Goal: Find specific page/section: Find specific page/section

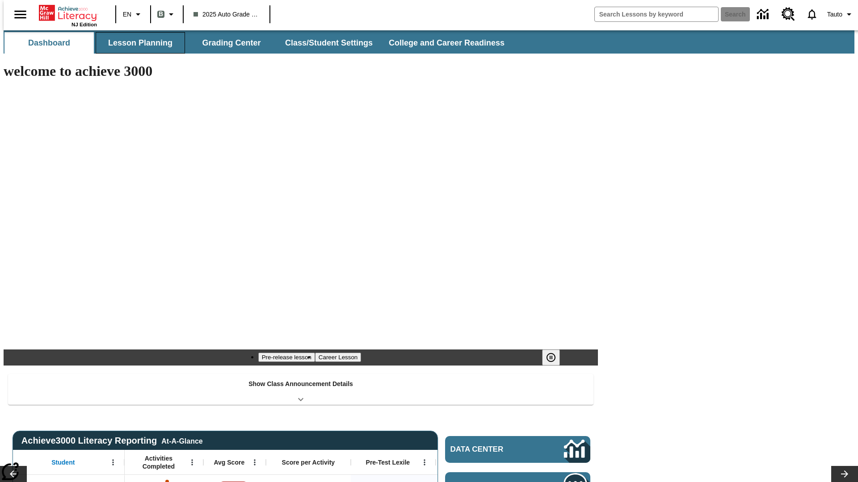
click at [137, 43] on button "Lesson Planning" at bounding box center [140, 42] width 89 height 21
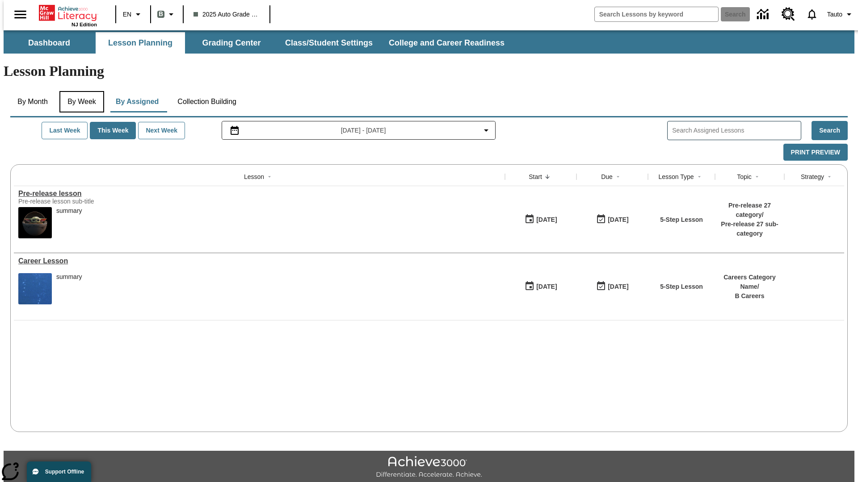
click at [80, 91] on button "By Week" at bounding box center [81, 101] width 45 height 21
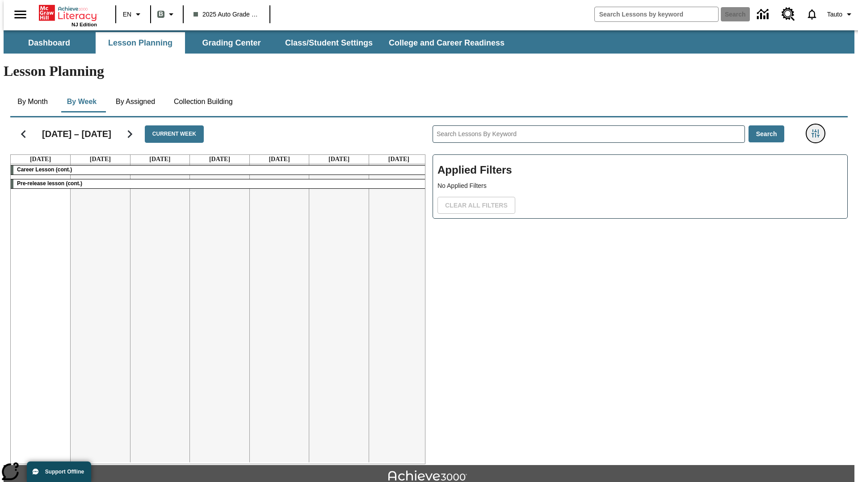
click at [818, 130] on icon "Filters Side menu" at bounding box center [815, 134] width 8 height 8
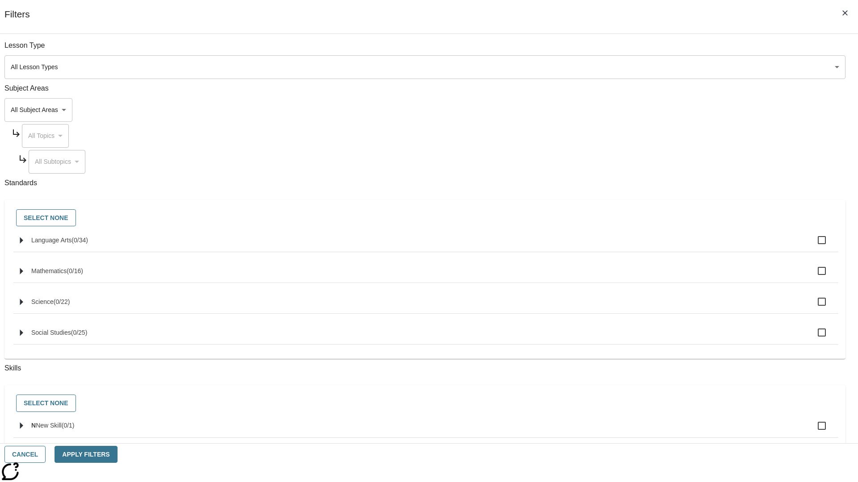
click at [643, 67] on body "Skip to main content NJ Edition EN B 2025 Auto Grade 1 B Search 0 Tauto Dashboa…" at bounding box center [429, 276] width 851 height 493
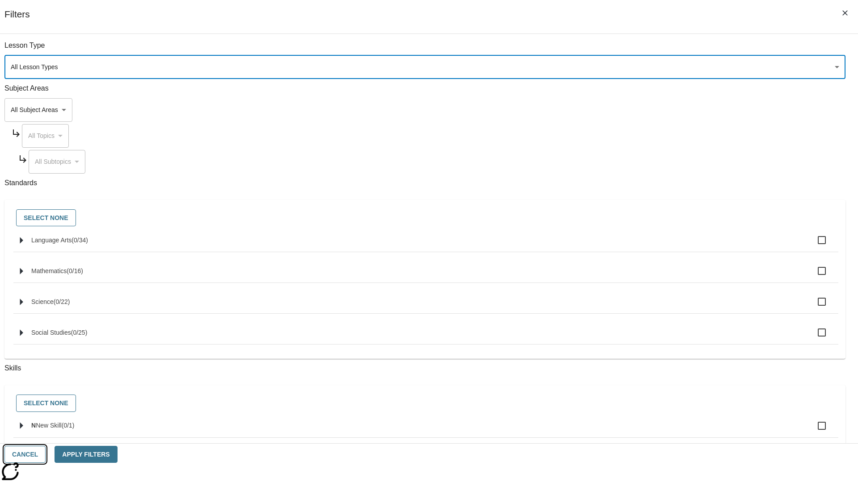
click at [46, 455] on button "Cancel" at bounding box center [24, 454] width 41 height 17
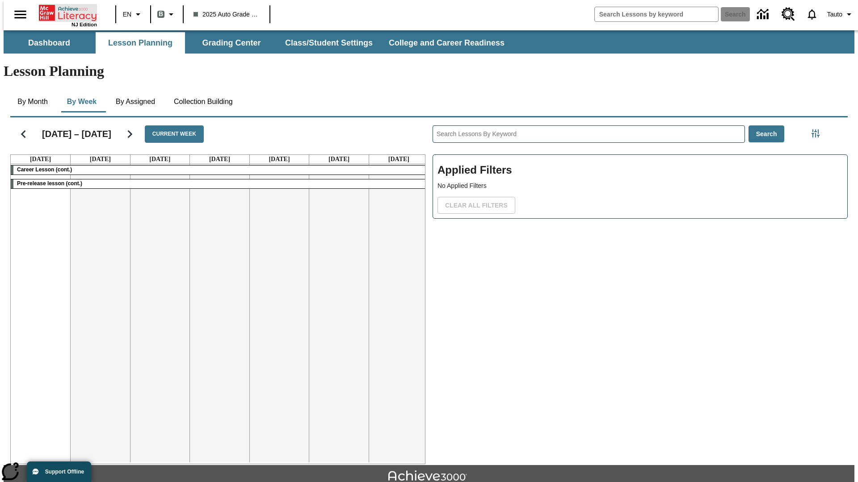
click at [64, 12] on icon "Home" at bounding box center [68, 13] width 59 height 18
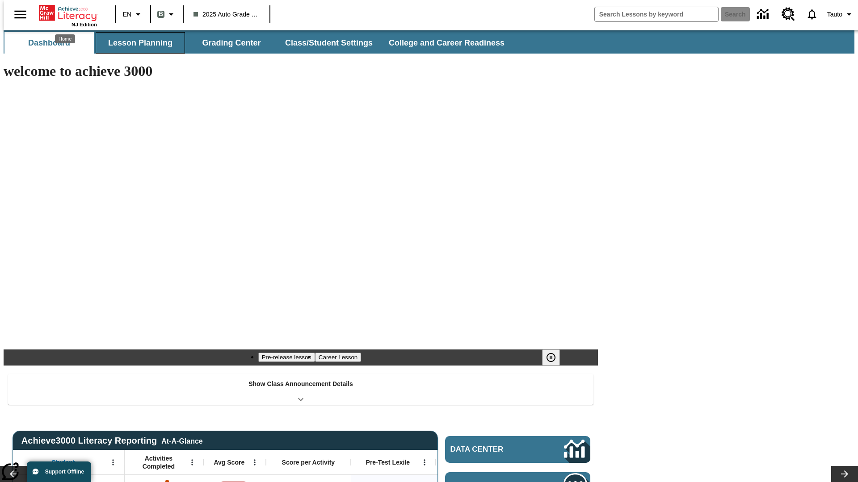
click at [137, 43] on button "Lesson Planning" at bounding box center [140, 42] width 89 height 21
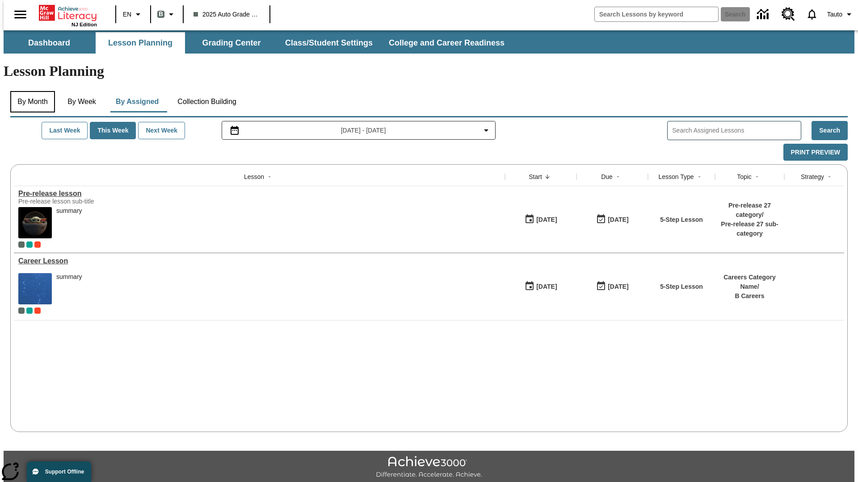
click at [30, 91] on button "By Month" at bounding box center [32, 101] width 45 height 21
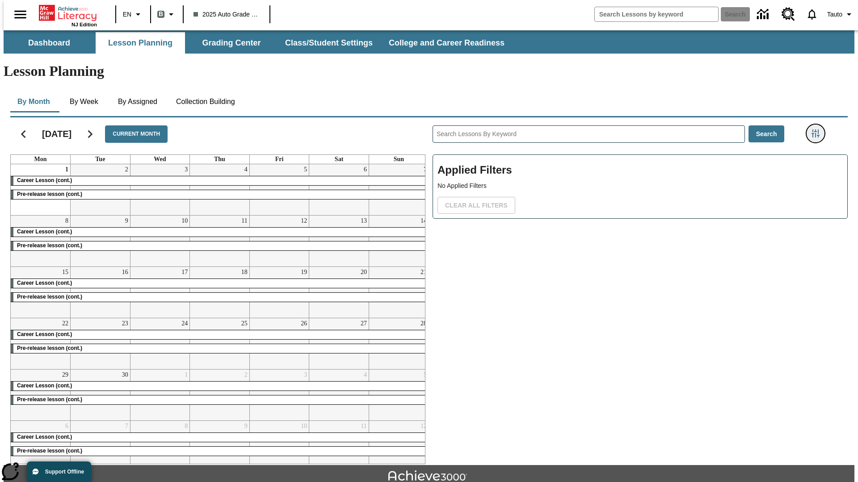
click at [818, 130] on icon "Filters Side menu" at bounding box center [815, 134] width 8 height 8
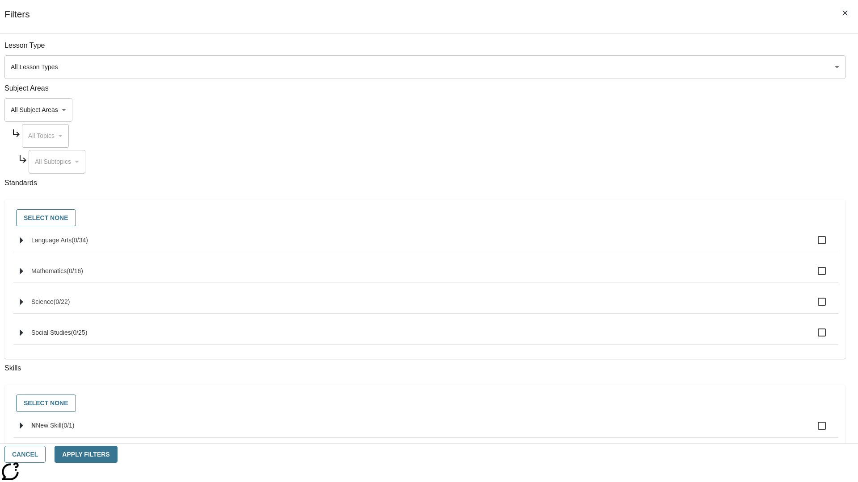
click at [643, 67] on body "Skip to main content NJ Edition EN B 2025 Auto Grade 1 B Search 0 Tauto Dashboa…" at bounding box center [429, 276] width 851 height 493
